Goal: Navigation & Orientation: Understand site structure

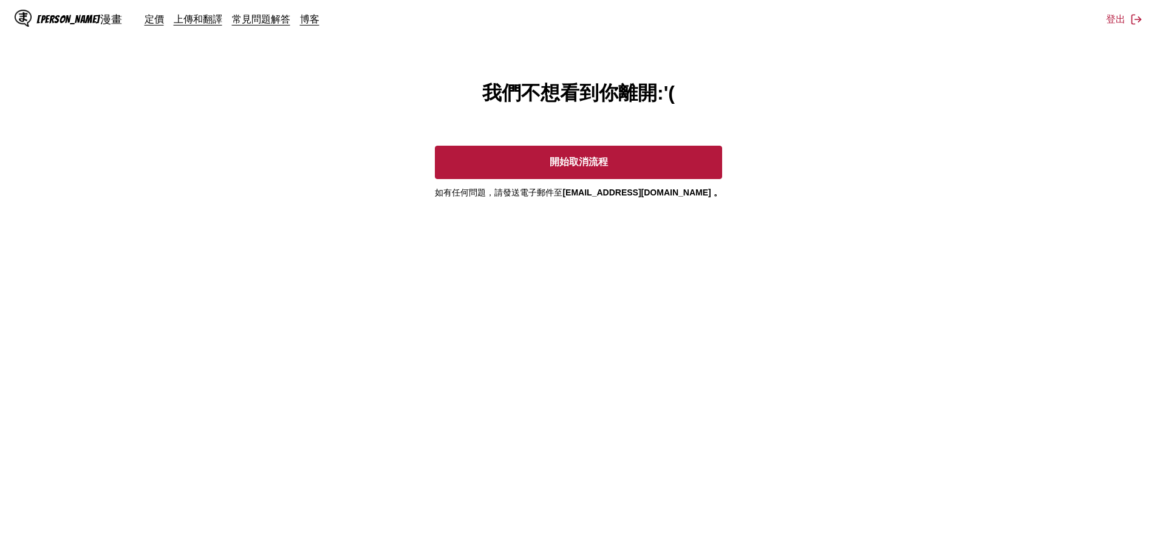
click at [849, 195] on main "我們不想看到你離開:'( 開始取消流程 如有任何問題， 請發送電子郵件至 [EMAIL_ADDRESS][DOMAIN_NAME] 。" at bounding box center [578, 329] width 1157 height 498
click at [232, 22] on font "常見問題解答" at bounding box center [261, 19] width 58 height 12
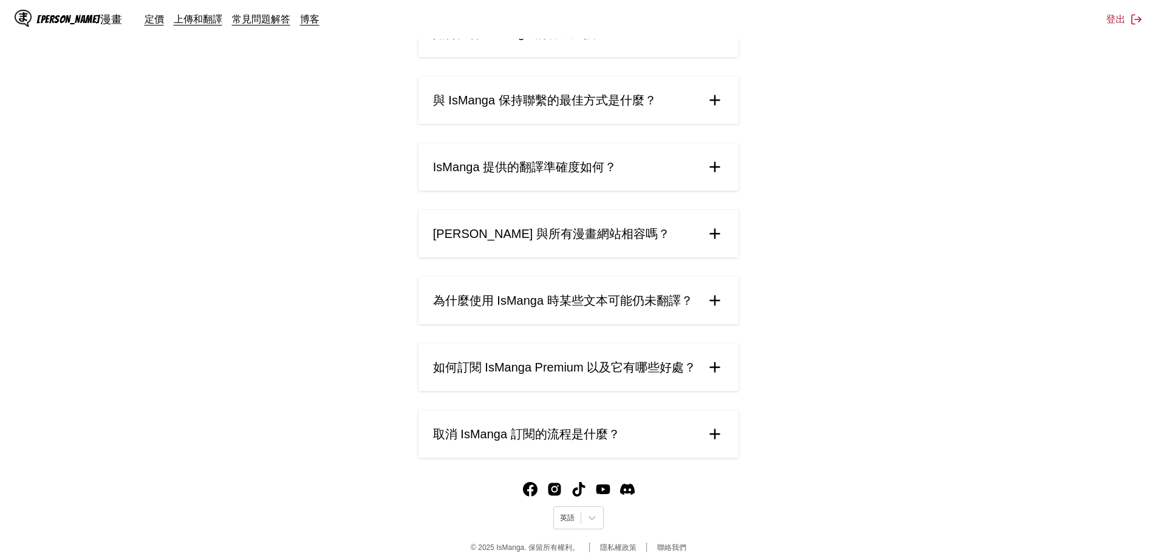
scroll to position [479, 0]
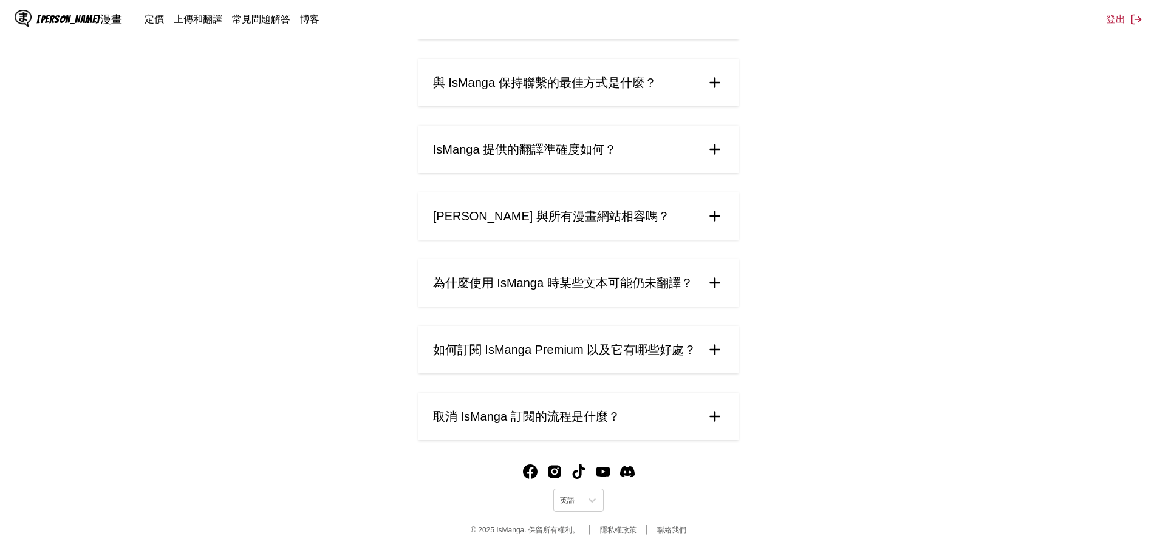
click at [596, 418] on font "取消 IsManga 訂閱的流程是什麼？" at bounding box center [526, 416] width 187 height 13
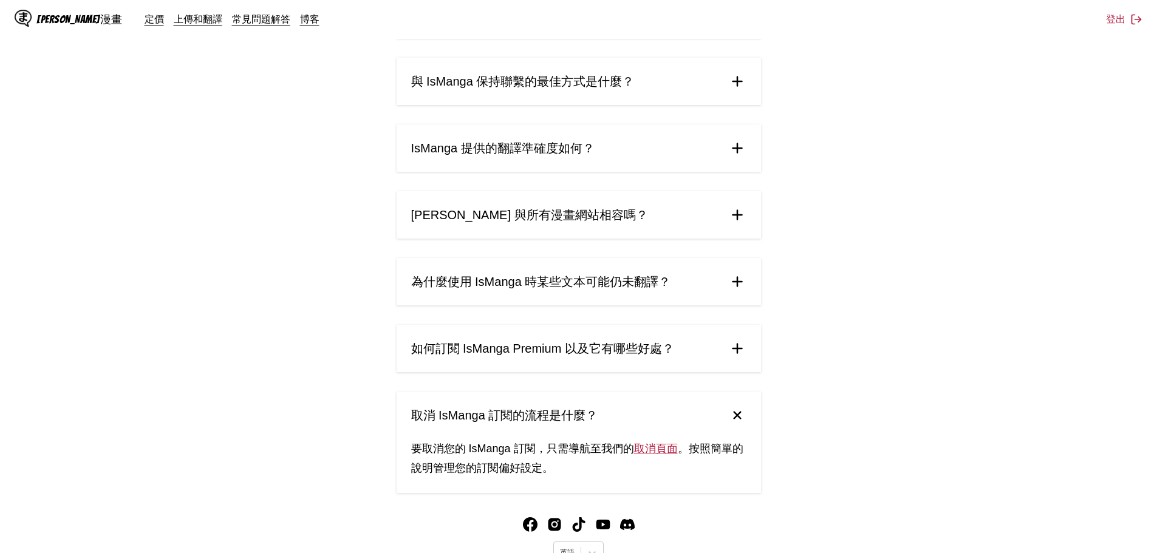
scroll to position [533, 0]
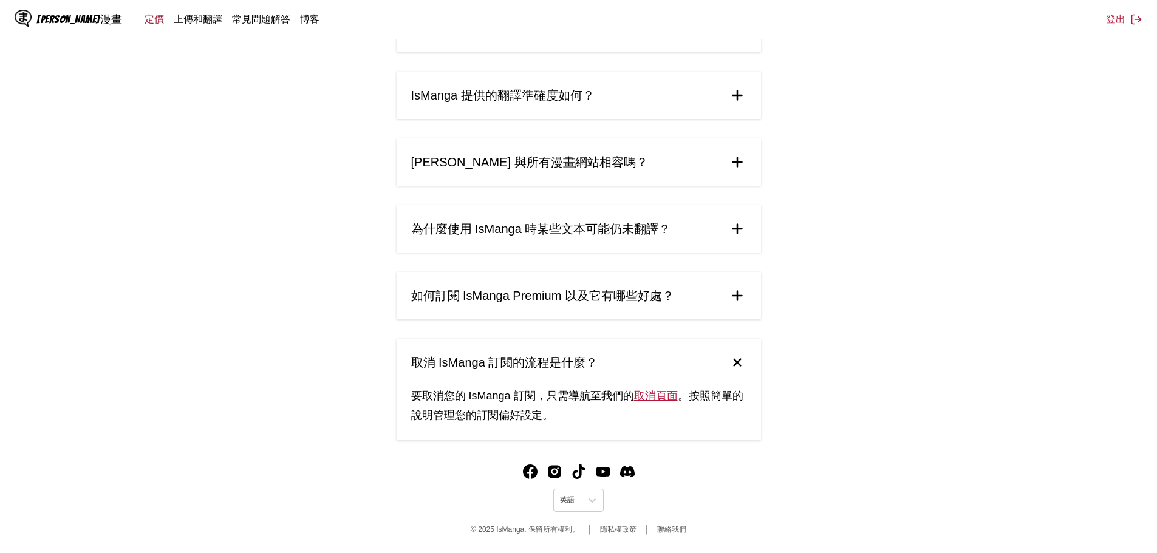
click at [145, 23] on font "定價" at bounding box center [154, 19] width 19 height 12
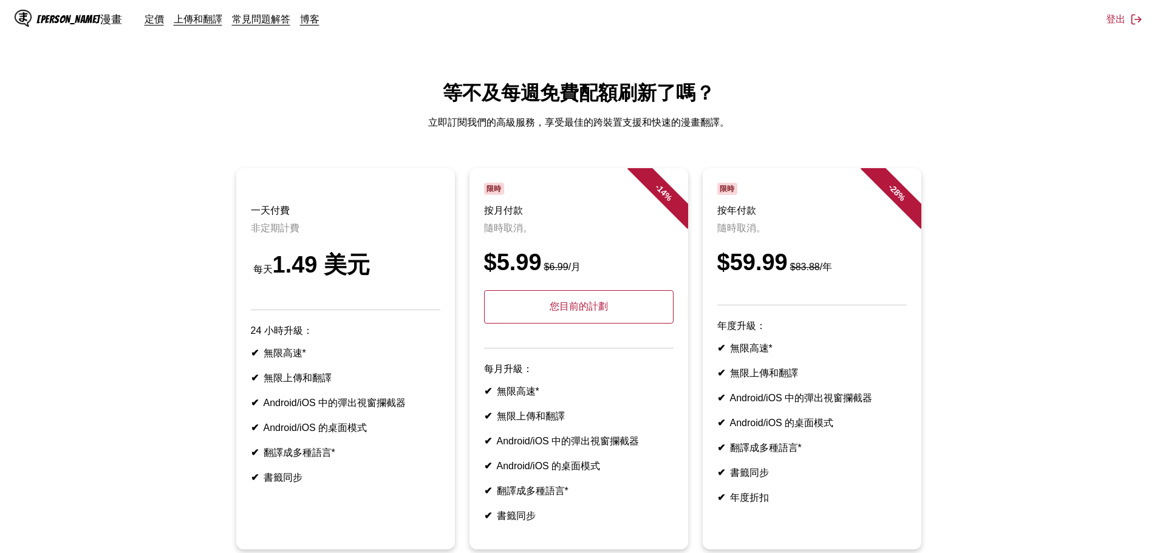
click at [74, 21] on font "[PERSON_NAME]漫畫" at bounding box center [79, 19] width 86 height 12
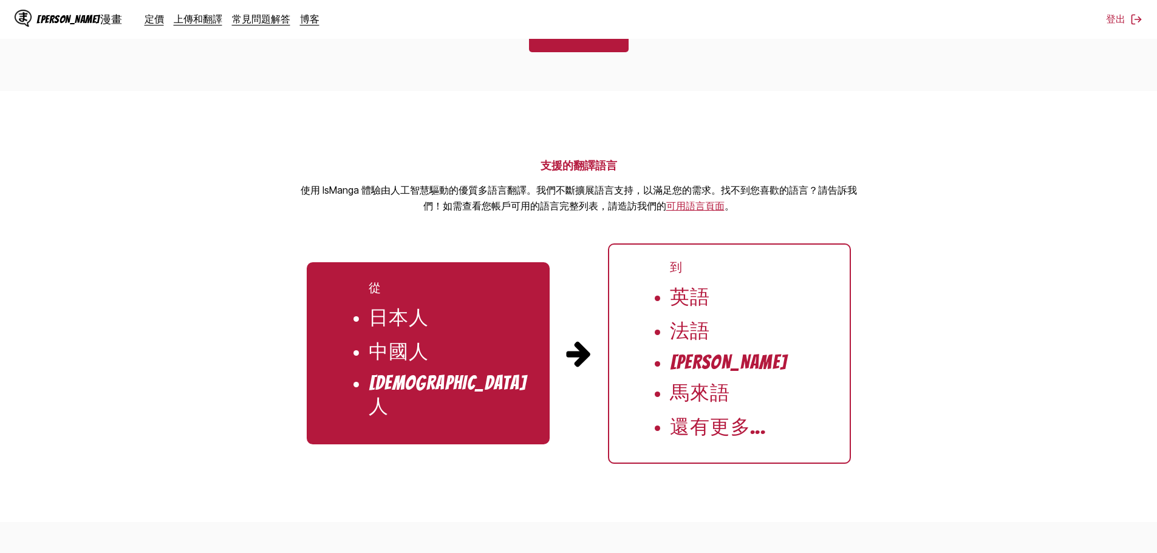
scroll to position [914, 0]
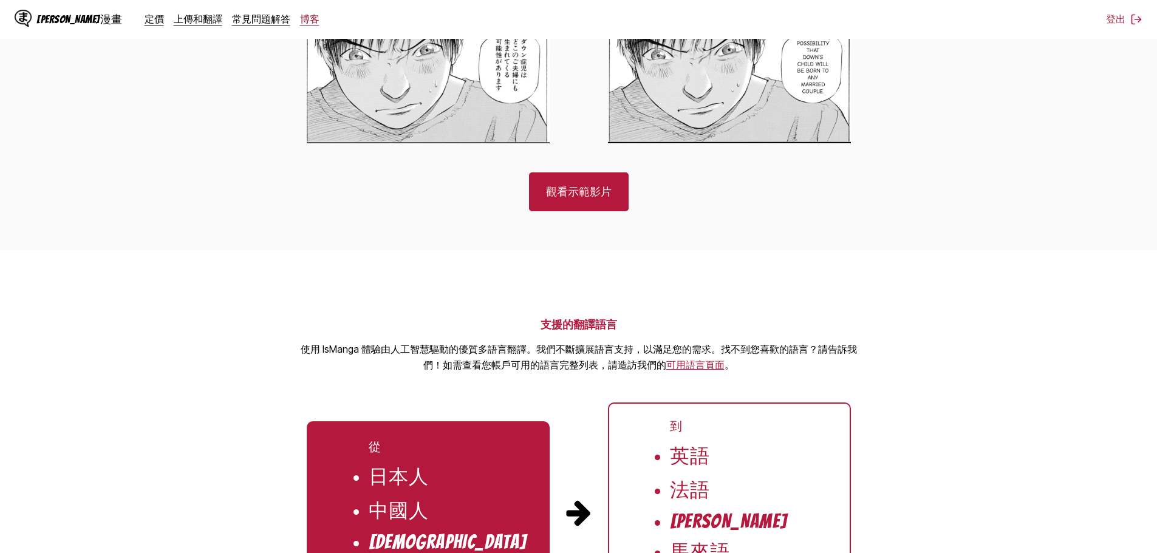
click at [300, 19] on font "博客" at bounding box center [309, 19] width 19 height 12
